Goal: Information Seeking & Learning: Check status

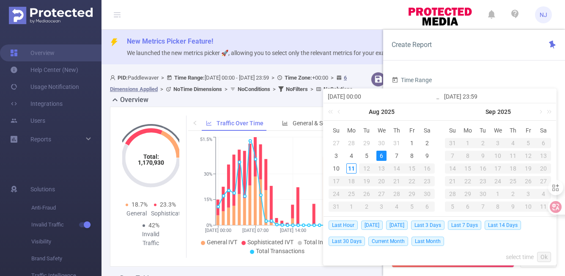
scroll to position [222, 0]
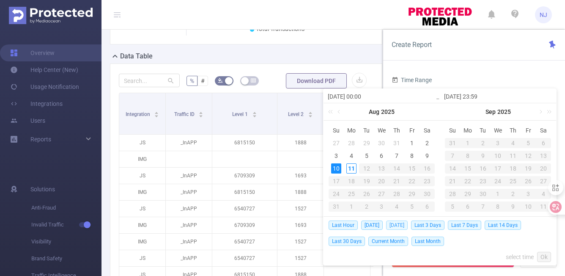
click at [404, 227] on span "[DATE]" at bounding box center [397, 224] width 22 height 9
type input "[DATE] 00:00"
type input "[DATE] 23:59"
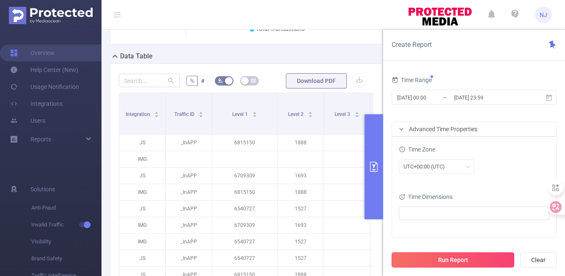
click at [476, 262] on button "Run Report" at bounding box center [452, 259] width 123 height 15
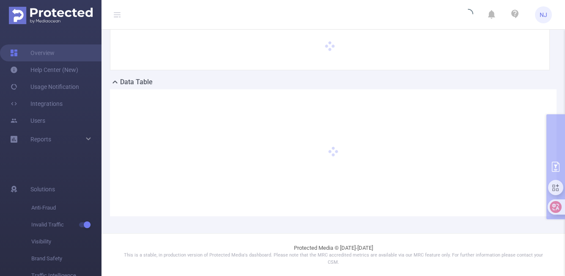
scroll to position [75, 0]
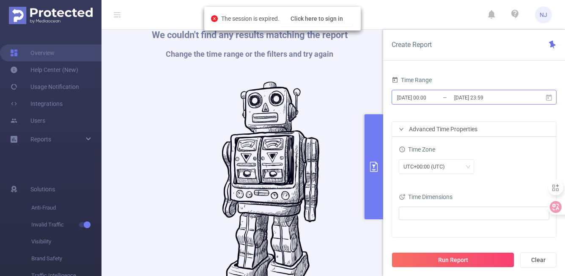
click at [428, 98] on input "[DATE] 00:00" at bounding box center [430, 97] width 68 height 11
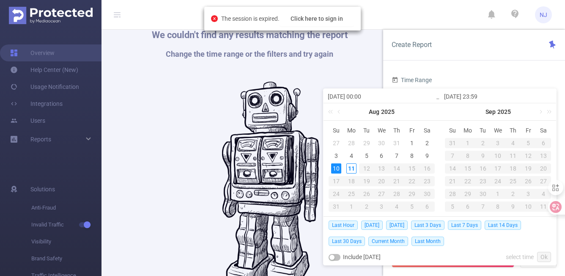
click at [218, 127] on div "We couldn't find any results matching the report Change the time range or the f…" at bounding box center [249, 162] width 270 height 276
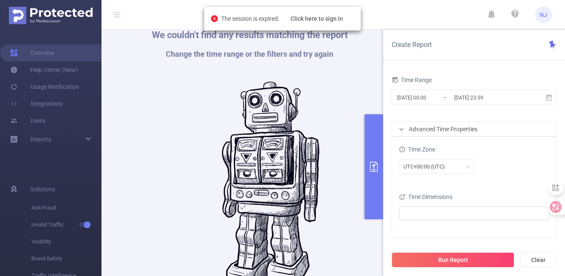
click at [369, 172] on button "primary" at bounding box center [373, 166] width 19 height 105
click at [55, 54] on link "Overview" at bounding box center [32, 52] width 44 height 17
click at [545, 17] on span "NJ" at bounding box center [543, 14] width 8 height 17
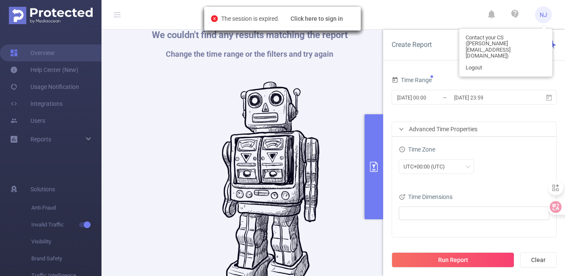
click at [262, 138] on img at bounding box center [271, 187] width 98 height 211
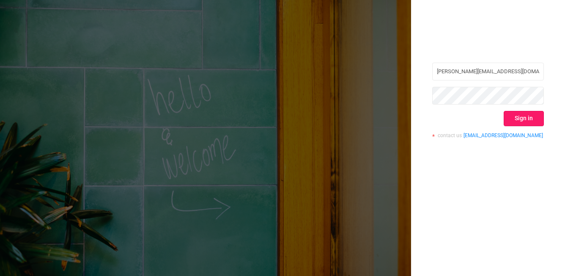
click at [519, 120] on button "Sign in" at bounding box center [523, 118] width 40 height 15
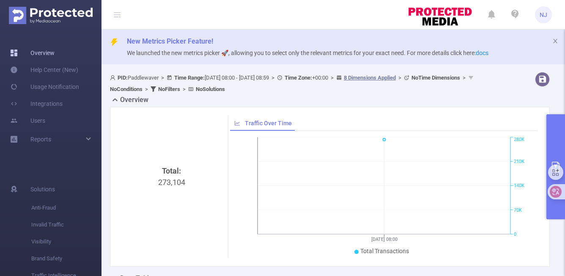
click at [45, 52] on link "Overview" at bounding box center [32, 52] width 44 height 17
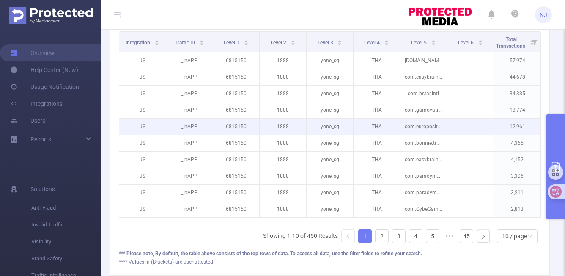
scroll to position [259, 0]
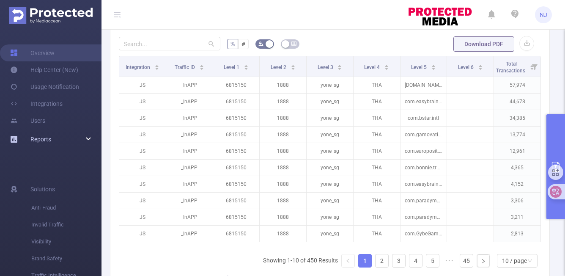
click at [57, 141] on div "Reports" at bounding box center [50, 139] width 101 height 17
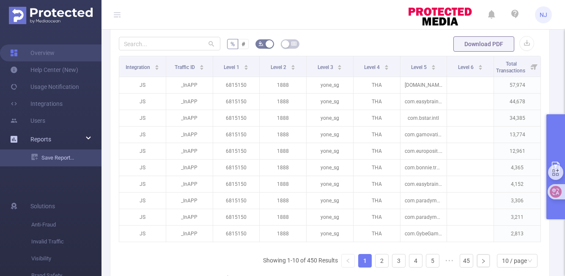
click at [58, 156] on link "Save Report..." at bounding box center [66, 157] width 70 height 17
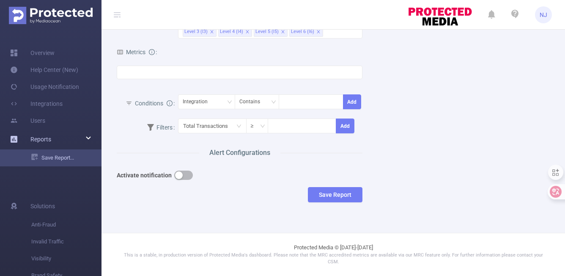
scroll to position [153, 0]
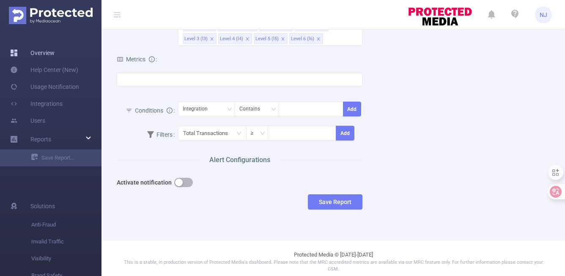
click at [44, 52] on link "Overview" at bounding box center [32, 52] width 44 height 17
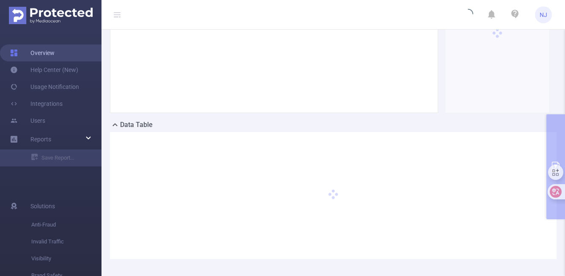
scroll to position [189, 0]
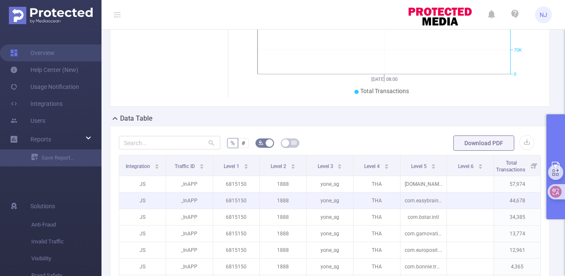
scroll to position [173, 0]
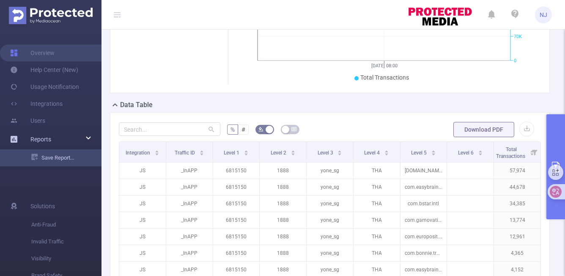
click at [51, 159] on link "Save Report..." at bounding box center [66, 157] width 70 height 17
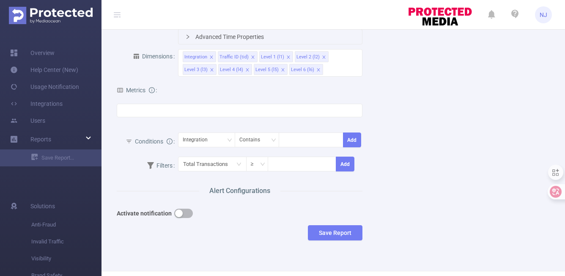
scroll to position [137, 0]
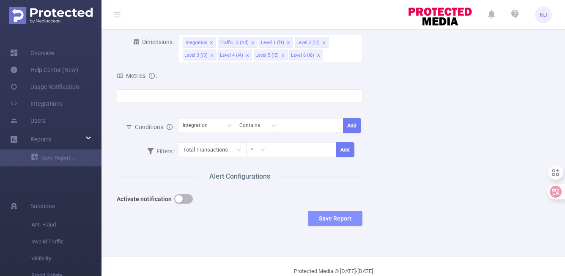
click at [330, 218] on button "Save Report" at bounding box center [335, 217] width 55 height 15
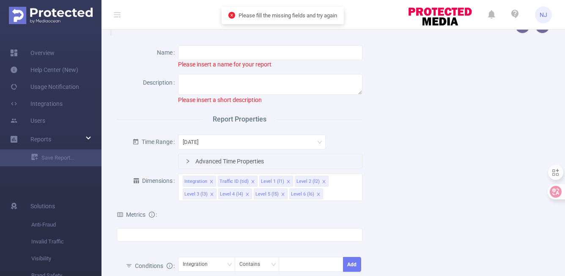
scroll to position [0, 0]
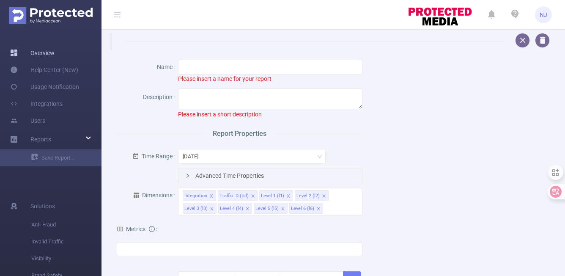
click at [44, 55] on link "Overview" at bounding box center [32, 52] width 44 height 17
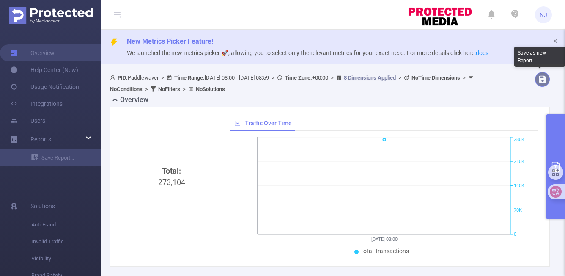
click at [544, 78] on button "button" at bounding box center [542, 79] width 15 height 15
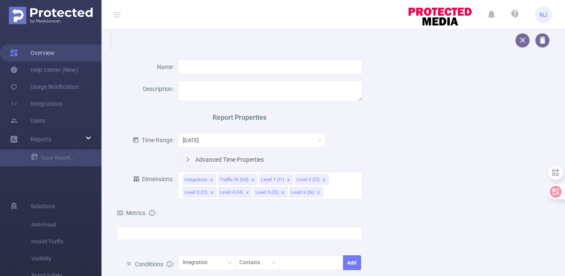
click at [46, 52] on link "Overview" at bounding box center [32, 52] width 44 height 17
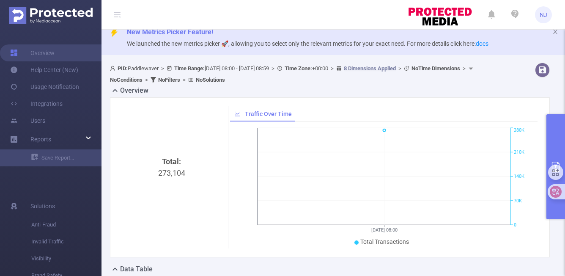
scroll to position [17, 0]
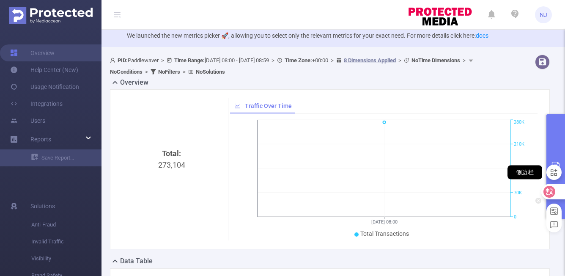
click at [551, 160] on div "侧边栏" at bounding box center [553, 172] width 15 height 24
click at [553, 163] on div "侧边栏" at bounding box center [555, 172] width 15 height 24
click at [531, 172] on div "侧边栏" at bounding box center [524, 172] width 35 height 14
click at [554, 174] on icon at bounding box center [553, 172] width 7 height 7
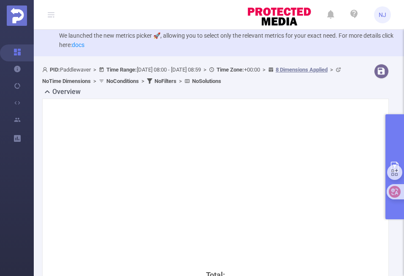
click at [356, 151] on div "Total: 273,104" at bounding box center [215, 270] width 329 height 326
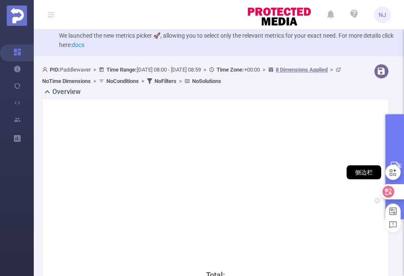
click at [395, 165] on div at bounding box center [393, 171] width 15 height 15
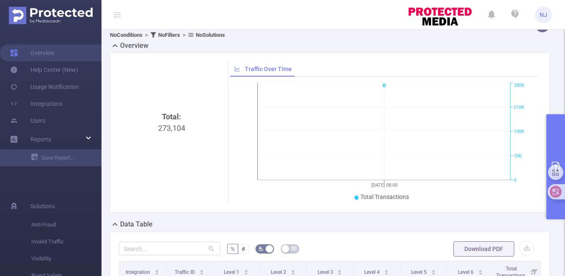
scroll to position [0, 0]
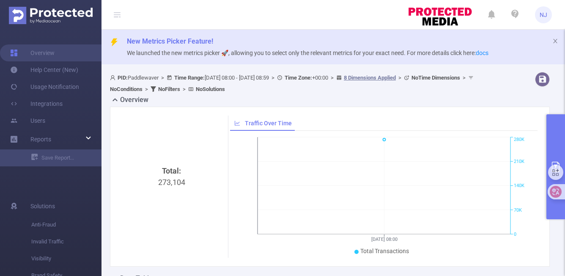
click at [195, 78] on b "Time Range:" at bounding box center [189, 77] width 30 height 6
drag, startPoint x: 555, startPoint y: 169, endPoint x: 519, endPoint y: 232, distance: 72.7
click at [519, 232] on html "NJ Overview Help Center (New) Usage Notification Integrations Users Reports Sav…" at bounding box center [282, 138] width 565 height 276
drag, startPoint x: 553, startPoint y: 172, endPoint x: 552, endPoint y: 103, distance: 68.5
click at [552, 103] on html "NJ Overview Help Center (New) Usage Notification Integrations Users Reports Sav…" at bounding box center [282, 138] width 565 height 276
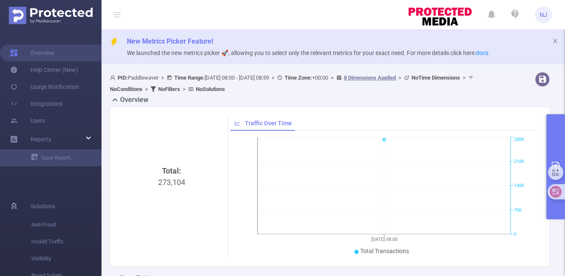
click at [535, 154] on icon "11/08 08:00 0 70K 140K 210K 280K" at bounding box center [384, 196] width 308 height 123
click at [553, 168] on icon at bounding box center [553, 171] width 9 height 9
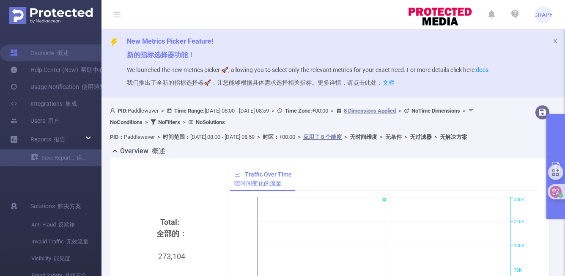
click at [557, 213] on button "primary" at bounding box center [555, 166] width 19 height 105
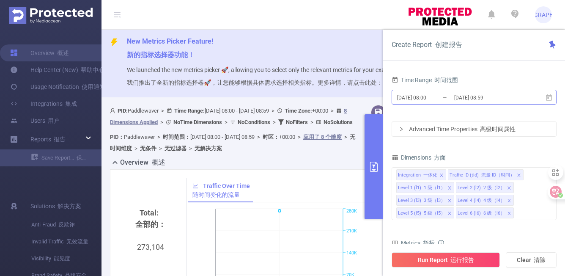
click at [458, 98] on input "2025-08-11 08:59" at bounding box center [487, 97] width 68 height 11
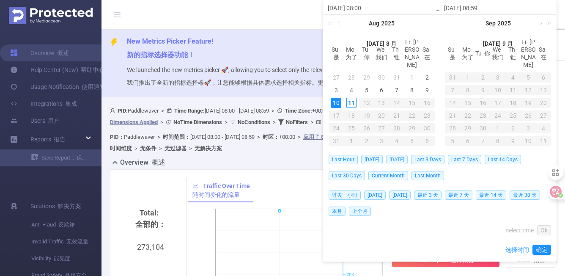
click at [401, 155] on span "[DATE]" at bounding box center [397, 159] width 22 height 9
type input "[DATE] 00:00"
type input "[DATE] 23:59"
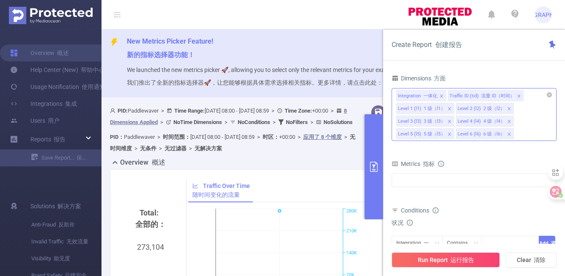
click at [508, 107] on icon "icon: close" at bounding box center [509, 108] width 4 height 4
click at [508, 118] on span at bounding box center [509, 121] width 4 height 9
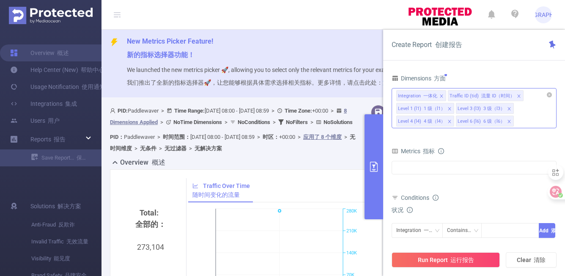
click at [508, 109] on icon "icon: close" at bounding box center [509, 108] width 4 height 4
click at [450, 107] on icon "icon: close" at bounding box center [449, 108] width 4 height 4
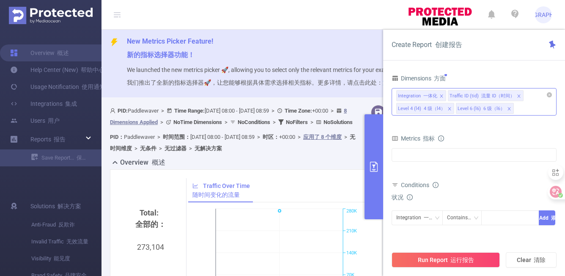
click at [447, 110] on icon "icon: close" at bounding box center [449, 108] width 4 height 4
click at [449, 107] on icon "icon: close" at bounding box center [449, 108] width 4 height 4
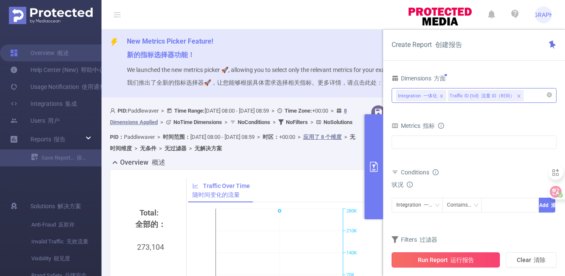
click at [468, 263] on button "Run Report 运行报告" at bounding box center [445, 259] width 108 height 15
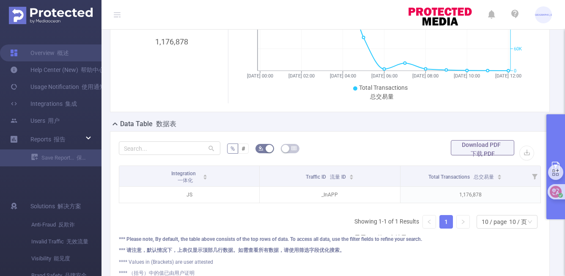
scroll to position [215, 0]
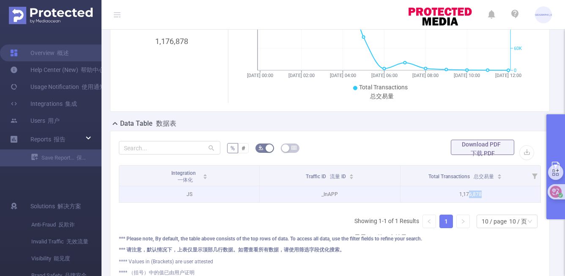
drag, startPoint x: 469, startPoint y: 205, endPoint x: 486, endPoint y: 205, distance: 16.9
click at [486, 202] on p "1,176,878" at bounding box center [470, 194] width 140 height 16
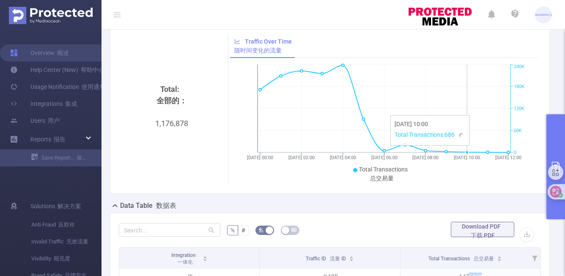
scroll to position [205, 0]
